Goal: Browse casually: Explore the website without a specific task or goal

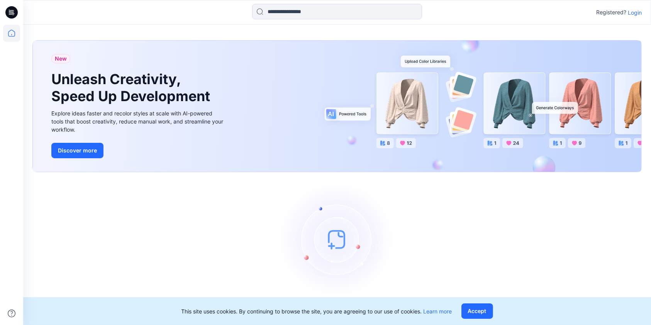
click at [641, 14] on p "Login" at bounding box center [635, 12] width 14 height 8
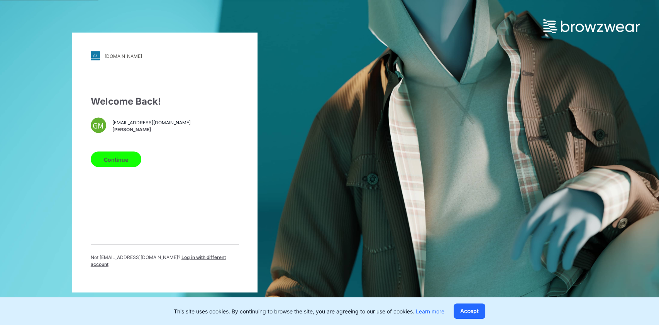
click at [121, 156] on button "Continue" at bounding box center [116, 159] width 51 height 15
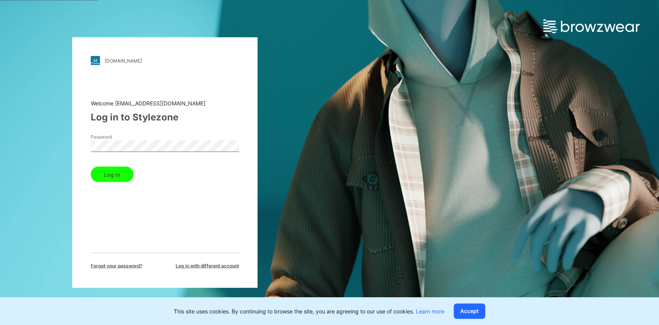
click at [110, 177] on button "Log in" at bounding box center [112, 174] width 43 height 15
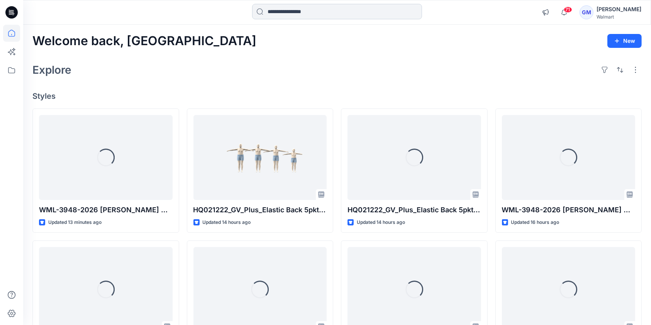
click at [284, 12] on input at bounding box center [337, 11] width 170 height 15
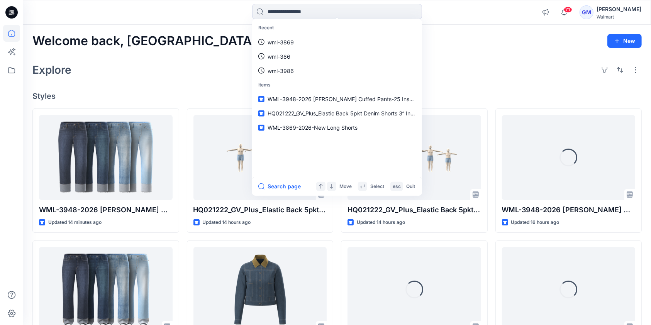
click at [482, 53] on div "Welcome back, [PERSON_NAME] New Explore Styles WML-3948-2026 [PERSON_NAME] Cuff…" at bounding box center [337, 280] width 628 height 510
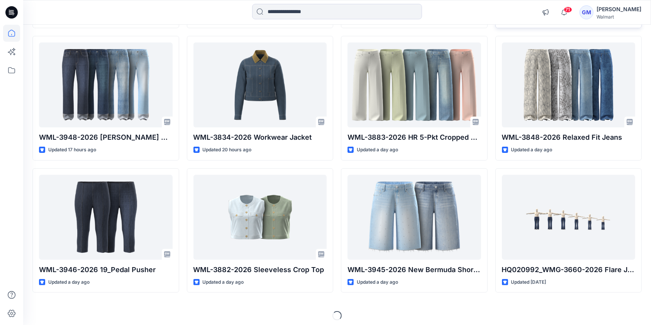
scroll to position [206, 0]
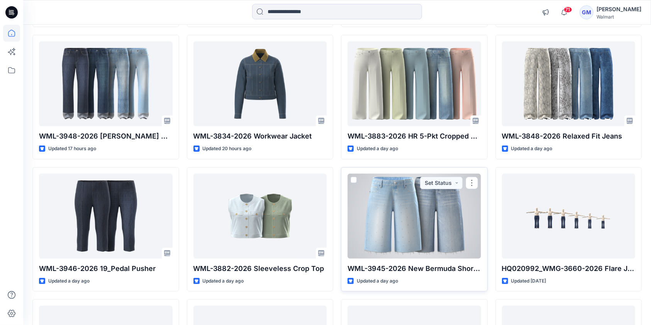
click at [430, 210] on div at bounding box center [415, 216] width 134 height 85
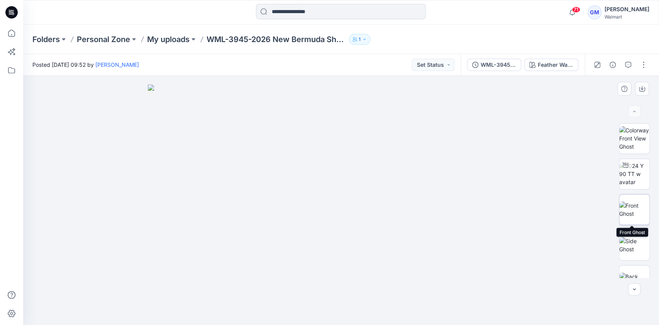
click at [632, 210] on img at bounding box center [634, 210] width 30 height 16
click at [629, 178] on img at bounding box center [634, 174] width 30 height 24
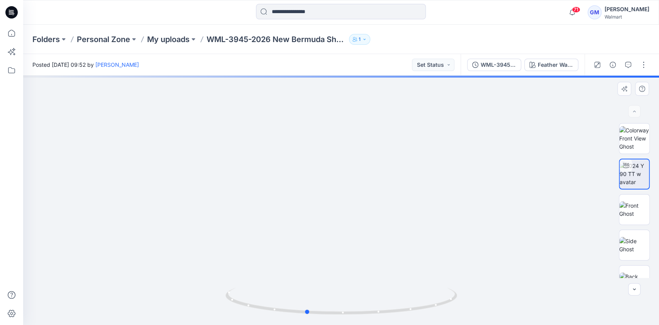
drag, startPoint x: 364, startPoint y: 239, endPoint x: 326, endPoint y: 238, distance: 37.5
click at [326, 238] on div at bounding box center [341, 200] width 636 height 249
drag, startPoint x: 328, startPoint y: 238, endPoint x: 321, endPoint y: 228, distance: 12.0
click at [315, 232] on img at bounding box center [314, 63] width 793 height 523
drag, startPoint x: 375, startPoint y: 312, endPoint x: 355, endPoint y: 314, distance: 20.1
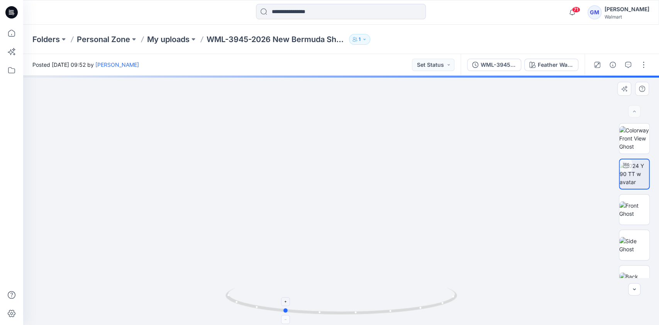
click at [355, 314] on icon at bounding box center [343, 302] width 234 height 29
drag, startPoint x: 531, startPoint y: 229, endPoint x: 519, endPoint y: 139, distance: 90.8
click at [519, 139] on img at bounding box center [312, 19] width 793 height 612
drag, startPoint x: 490, startPoint y: 239, endPoint x: 499, endPoint y: 259, distance: 21.5
click at [499, 259] on img at bounding box center [320, 26] width 793 height 598
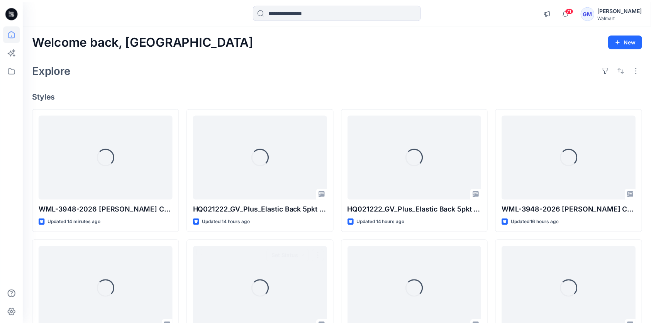
scroll to position [206, 0]
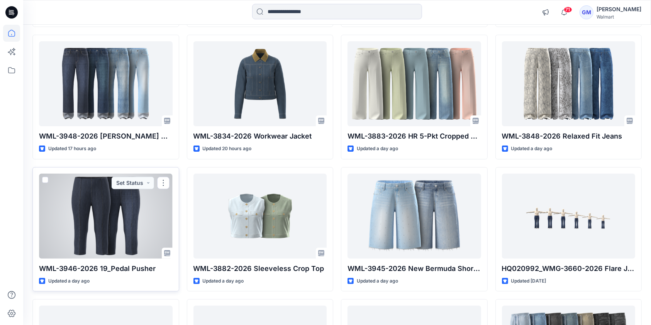
click at [116, 217] on div at bounding box center [106, 216] width 134 height 85
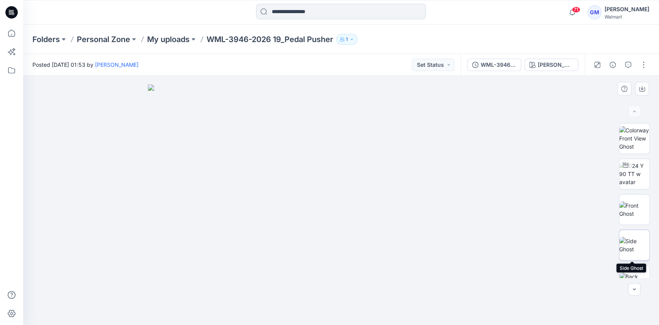
click at [631, 237] on img at bounding box center [634, 245] width 30 height 16
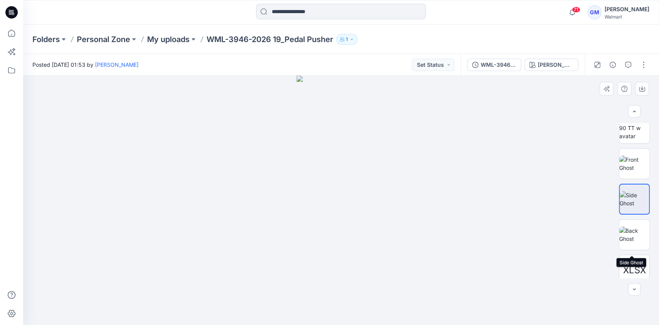
scroll to position [103, 0]
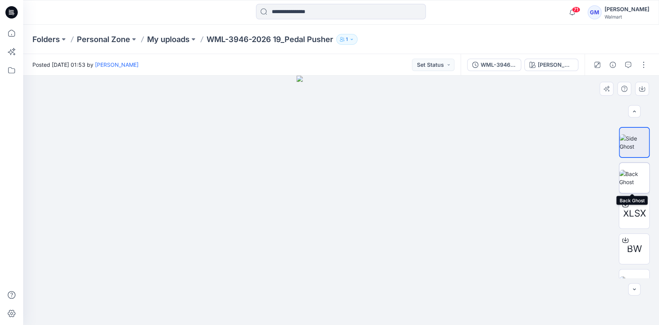
click at [636, 177] on img at bounding box center [634, 178] width 30 height 16
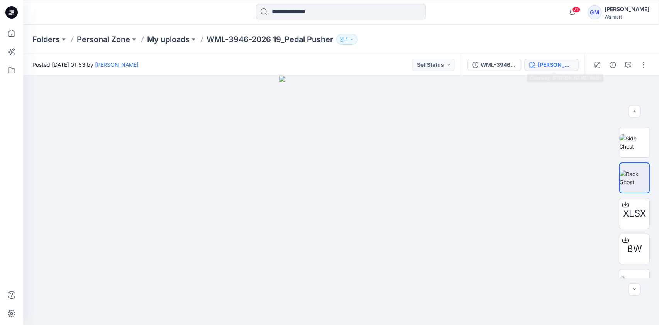
click at [551, 64] on div "[PERSON_NAME]" at bounding box center [556, 65] width 36 height 8
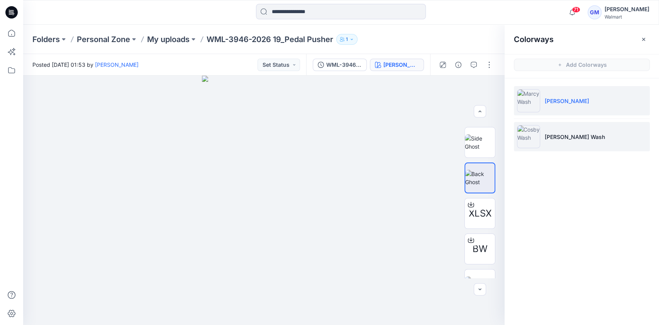
click at [560, 133] on p "[PERSON_NAME] Wash" at bounding box center [575, 137] width 60 height 8
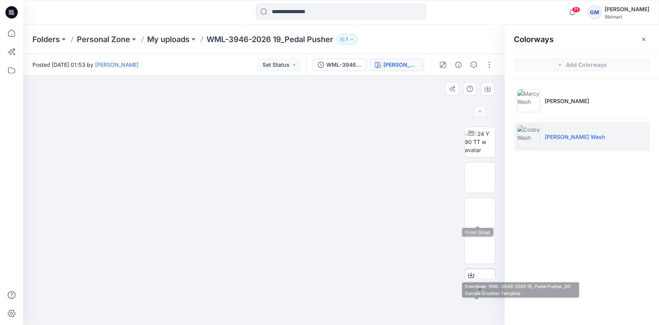
scroll to position [0, 0]
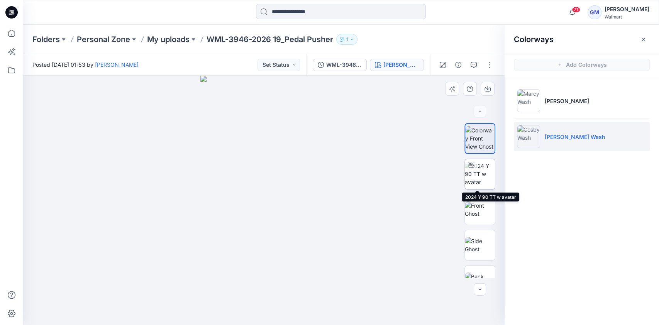
click at [486, 167] on img at bounding box center [480, 174] width 30 height 24
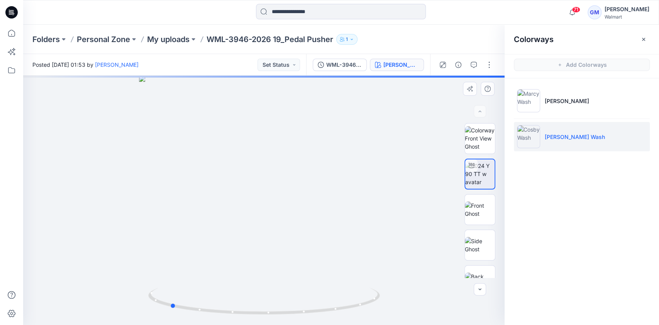
drag, startPoint x: 297, startPoint y: 317, endPoint x: 202, endPoint y: 285, distance: 99.7
click at [202, 285] on div at bounding box center [264, 200] width 482 height 249
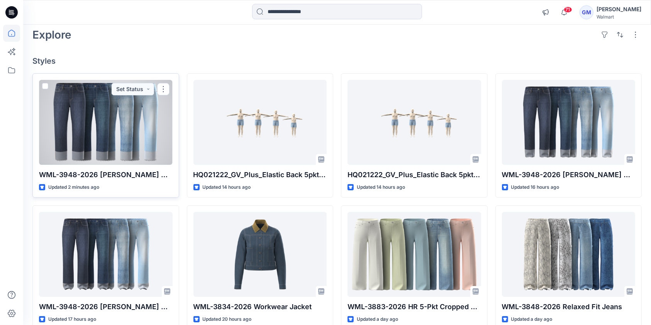
scroll to position [51, 0]
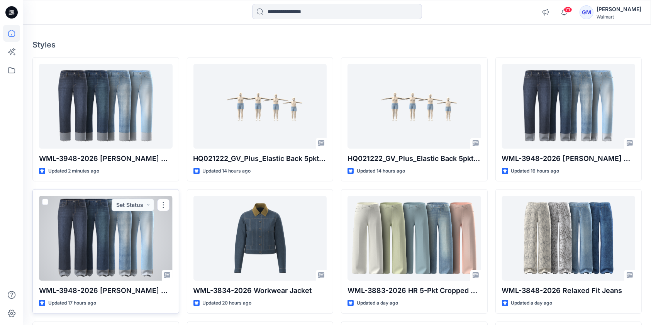
click at [119, 251] on div at bounding box center [106, 238] width 134 height 85
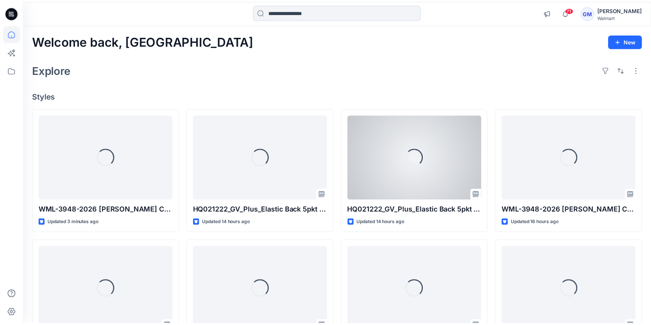
scroll to position [51, 0]
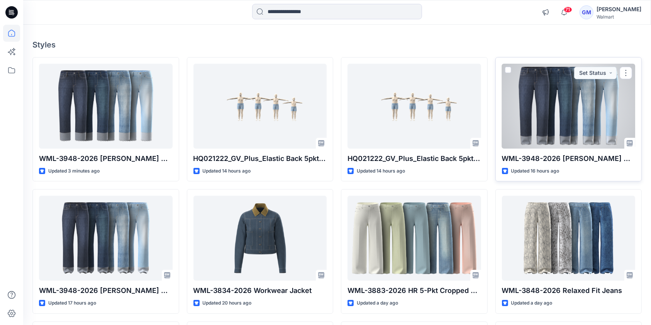
click at [570, 113] on div at bounding box center [569, 106] width 134 height 85
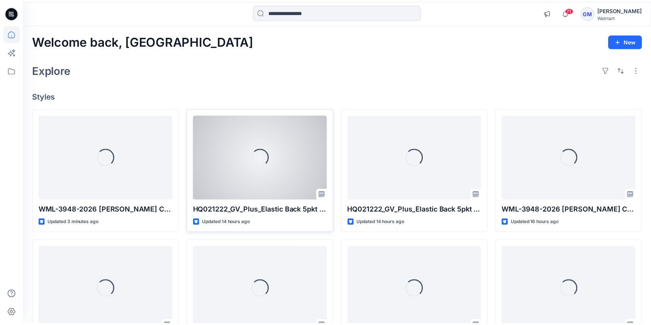
scroll to position [51, 0]
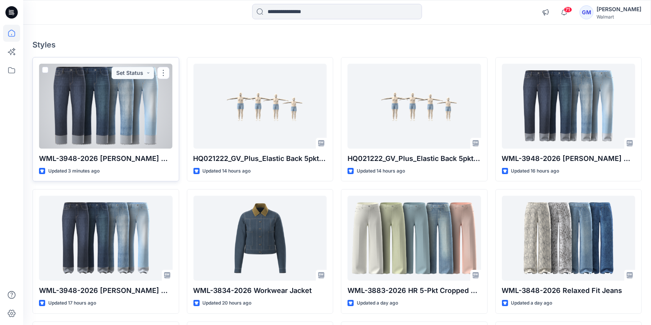
click at [92, 104] on div at bounding box center [106, 106] width 134 height 85
